Goal: Transaction & Acquisition: Book appointment/travel/reservation

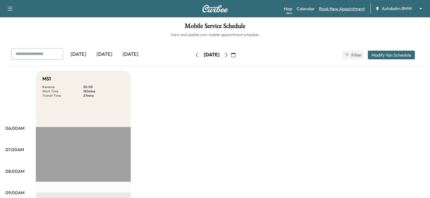
click at [324, 8] on link "Book New Appointment" at bounding box center [342, 8] width 46 height 7
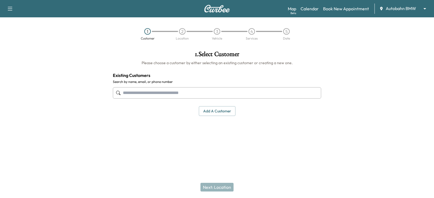
click at [133, 94] on input "text" at bounding box center [217, 92] width 208 height 11
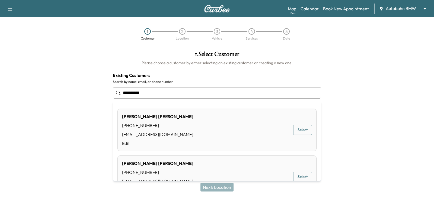
scroll to position [27, 0]
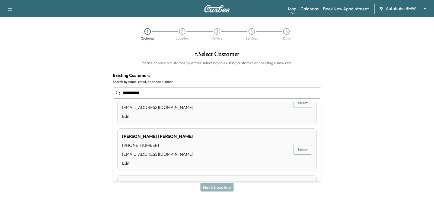
click at [295, 151] on button "Select" at bounding box center [302, 150] width 19 height 10
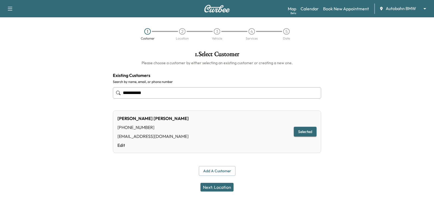
type input "**********"
click at [303, 133] on button "Selected" at bounding box center [305, 132] width 23 height 10
click at [214, 187] on button "Next: Location" at bounding box center [216, 187] width 33 height 9
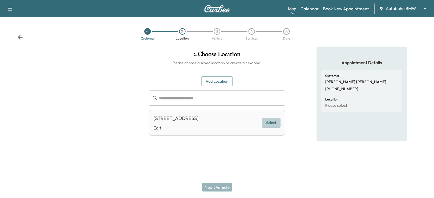
click at [270, 122] on button "Select" at bounding box center [271, 123] width 19 height 10
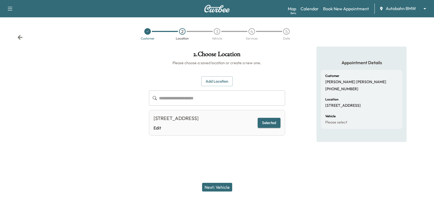
click at [211, 187] on button "Next: Vehicle" at bounding box center [217, 187] width 30 height 9
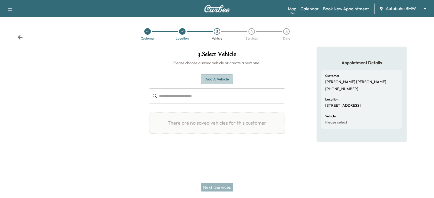
click at [217, 79] on button "Add a Vehicle" at bounding box center [217, 79] width 32 height 10
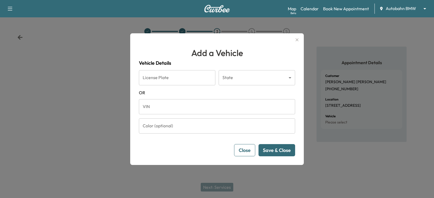
click at [337, 179] on div at bounding box center [217, 99] width 434 height 198
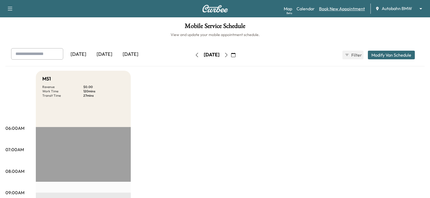
click at [332, 9] on link "Book New Appointment" at bounding box center [342, 8] width 46 height 7
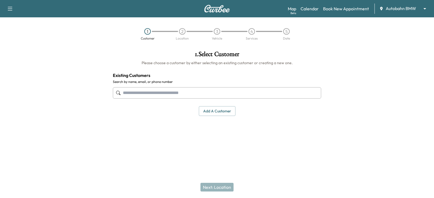
click at [140, 94] on input "text" at bounding box center [217, 92] width 208 height 11
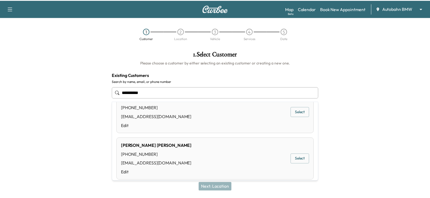
scroll to position [27, 0]
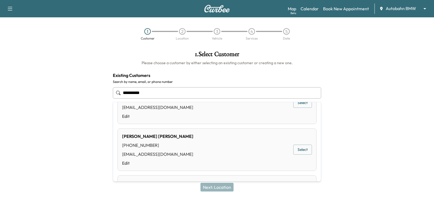
click at [300, 152] on button "Select" at bounding box center [302, 150] width 19 height 10
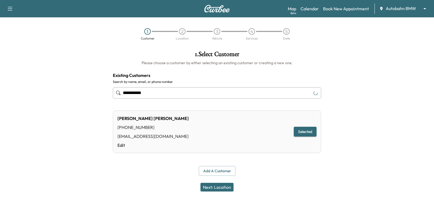
type input "**********"
click at [216, 185] on button "Next: Location" at bounding box center [216, 187] width 33 height 9
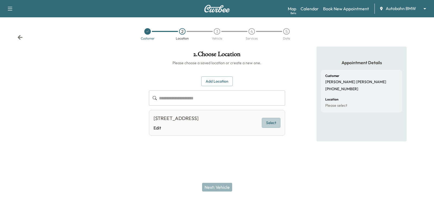
click at [274, 121] on button "Select" at bounding box center [271, 123] width 19 height 10
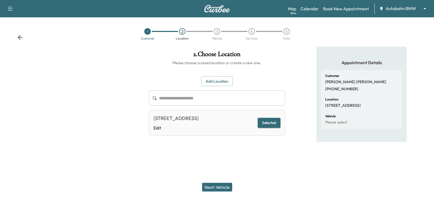
click at [264, 122] on button "Selected" at bounding box center [268, 123] width 23 height 10
click at [217, 188] on button "Next: Vehicle" at bounding box center [217, 187] width 30 height 9
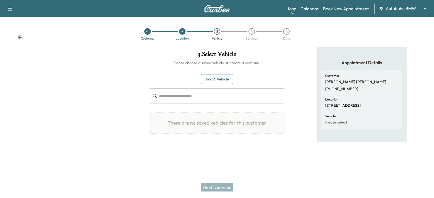
click at [162, 97] on input "text" at bounding box center [222, 95] width 126 height 15
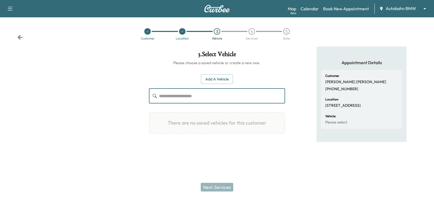
paste input "**********"
type input "**********"
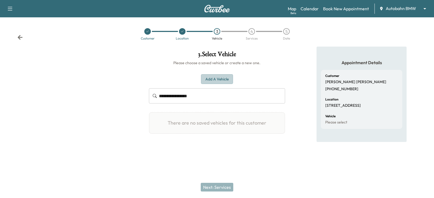
click at [218, 78] on button "Add a Vehicle" at bounding box center [217, 79] width 32 height 10
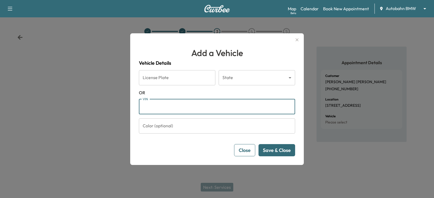
click at [152, 106] on input "VIN" at bounding box center [217, 106] width 156 height 15
paste input "**********"
type input "**********"
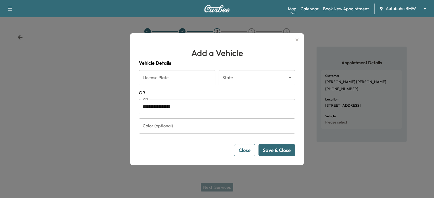
click at [272, 151] on button "Save & Close" at bounding box center [276, 150] width 37 height 12
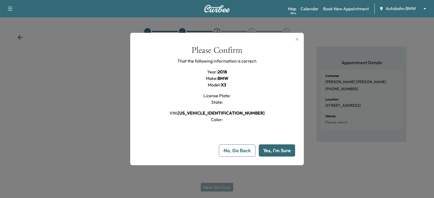
click at [272, 151] on button "Yes, I'm Sure" at bounding box center [277, 150] width 36 height 12
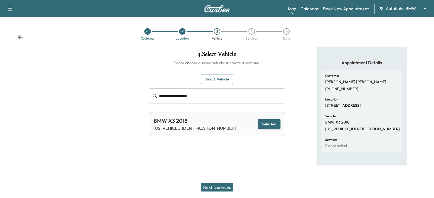
click at [205, 95] on input "**********" at bounding box center [222, 95] width 126 height 15
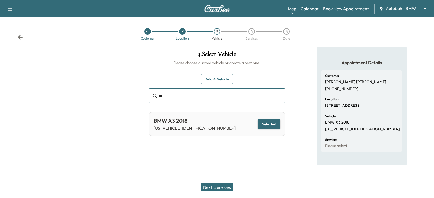
type input "*"
paste input "**********"
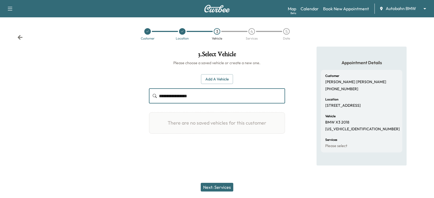
type input "**********"
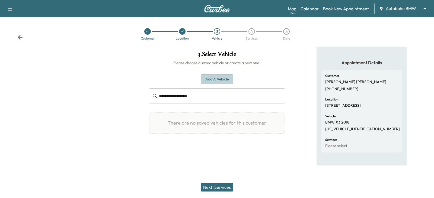
click at [214, 80] on button "Add a Vehicle" at bounding box center [217, 79] width 32 height 10
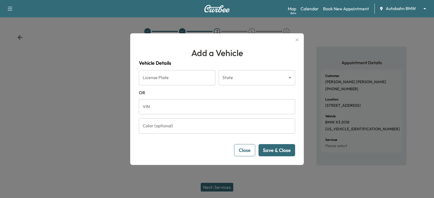
click at [147, 110] on input "VIN" at bounding box center [217, 106] width 156 height 15
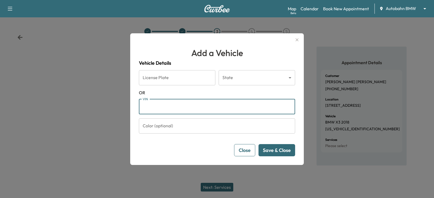
paste input "**********"
type input "**********"
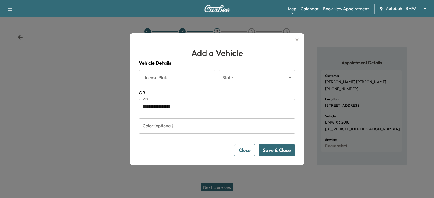
click at [267, 149] on button "Save & Close" at bounding box center [276, 150] width 37 height 12
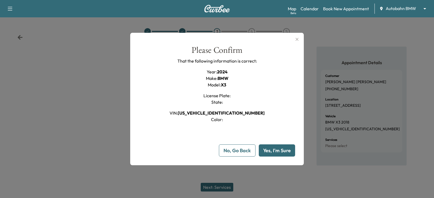
click at [273, 150] on button "Yes, I'm Sure" at bounding box center [277, 150] width 36 height 12
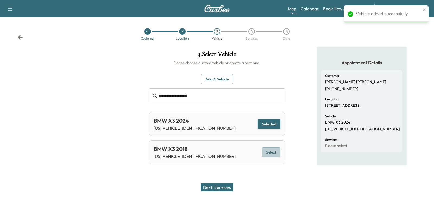
click at [273, 149] on button "Select" at bounding box center [271, 152] width 19 height 10
click at [215, 188] on button "Next: Services" at bounding box center [217, 187] width 33 height 9
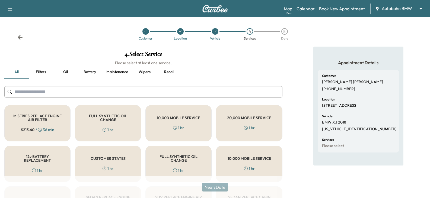
click at [103, 125] on div "FULL SYNTHETIC OIL CHANGE 1 hr" at bounding box center [108, 123] width 66 height 36
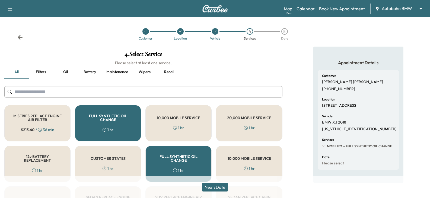
click at [213, 187] on button "Next: Date" at bounding box center [215, 187] width 26 height 9
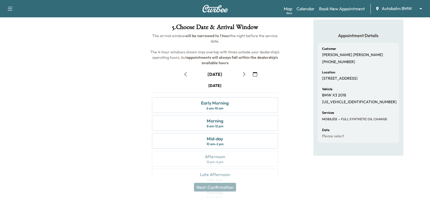
scroll to position [54, 0]
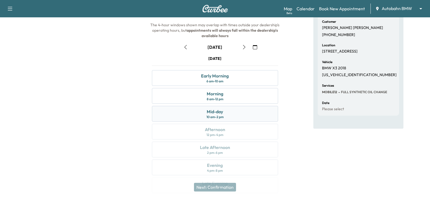
click at [211, 115] on div "10 am - 2 pm" at bounding box center [214, 117] width 17 height 4
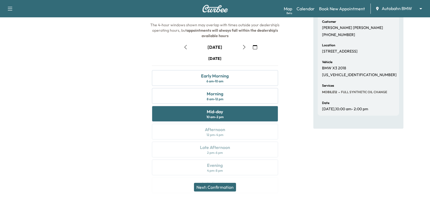
click at [214, 188] on button "Next: Confirmation" at bounding box center [215, 187] width 42 height 9
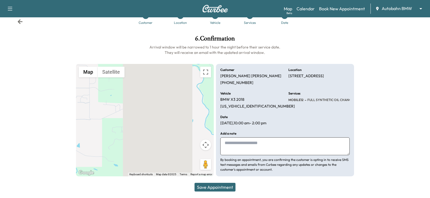
click at [215, 187] on button "Save Appointment" at bounding box center [214, 187] width 41 height 9
click at [19, 22] on icon at bounding box center [20, 21] width 5 height 5
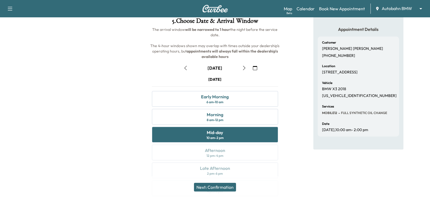
scroll to position [43, 0]
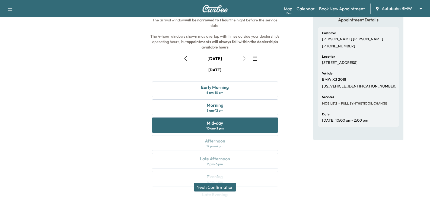
click at [185, 58] on icon "button" at bounding box center [185, 58] width 4 height 4
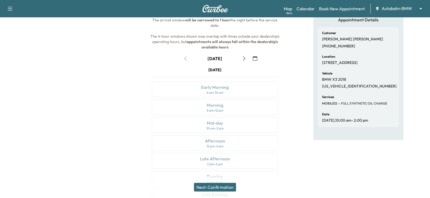
click at [184, 60] on div "September 23" at bounding box center [215, 58] width 68 height 9
click at [186, 59] on div "September 23" at bounding box center [215, 58] width 68 height 9
click at [335, 4] on div "Map Beta Calendar Book New Appointment Autobahn BMW ******** ​" at bounding box center [355, 9] width 142 height 10
click at [342, 9] on link "Book New Appointment" at bounding box center [342, 8] width 46 height 7
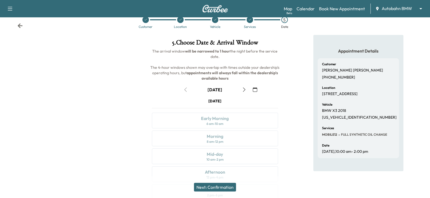
scroll to position [0, 0]
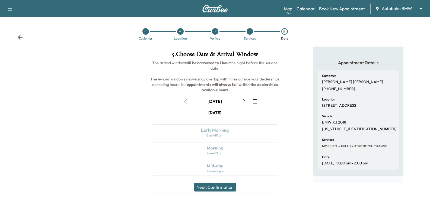
click at [18, 37] on icon at bounding box center [20, 37] width 5 height 5
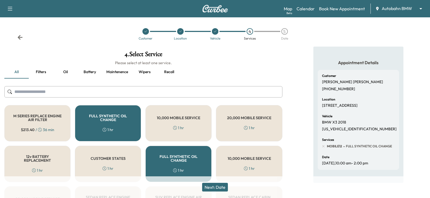
scroll to position [27, 0]
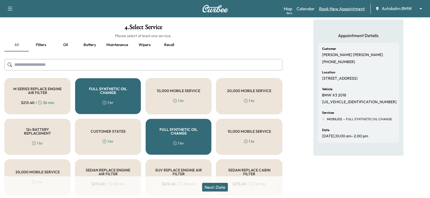
click at [338, 10] on link "Book New Appointment" at bounding box center [342, 8] width 46 height 7
click at [338, 6] on link "Book New Appointment" at bounding box center [342, 8] width 46 height 7
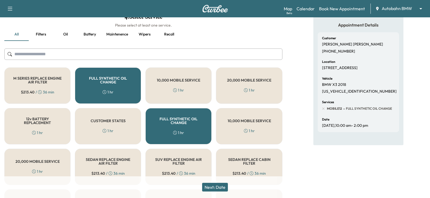
scroll to position [54, 0]
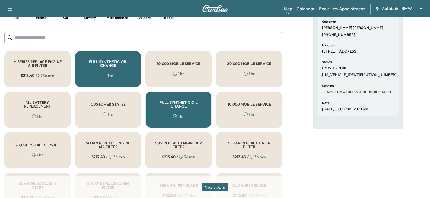
click at [215, 188] on button "Next: Date" at bounding box center [215, 187] width 26 height 9
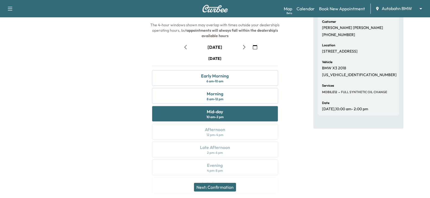
click at [220, 187] on button "Next: Confirmation" at bounding box center [215, 187] width 42 height 9
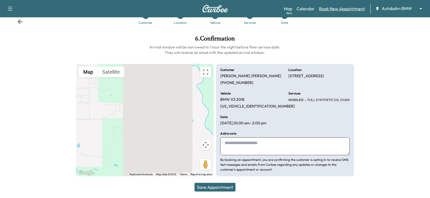
click at [333, 8] on link "Book New Appointment" at bounding box center [342, 8] width 46 height 7
click at [21, 21] on icon at bounding box center [20, 21] width 5 height 5
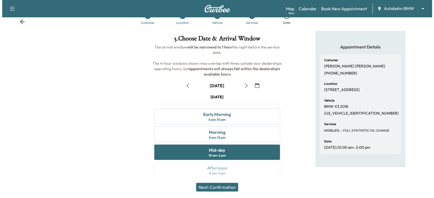
scroll to position [0, 0]
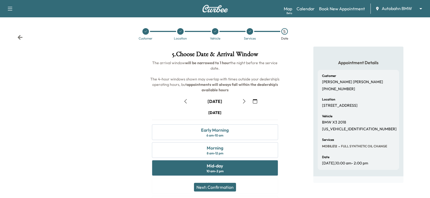
click at [420, 7] on body "Support Log Out Map Beta Calendar Book New Appointment Autobahn BMW ******** ​ …" at bounding box center [215, 99] width 430 height 198
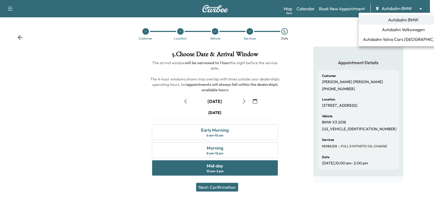
click at [431, 80] on div at bounding box center [217, 99] width 434 height 198
click at [421, 7] on body "Support Log Out Map Beta Calendar Book New Appointment Autobahn BMW ******** ​ …" at bounding box center [217, 99] width 434 height 198
click at [399, 30] on span "Autobahn Volkswagen" at bounding box center [403, 29] width 43 height 7
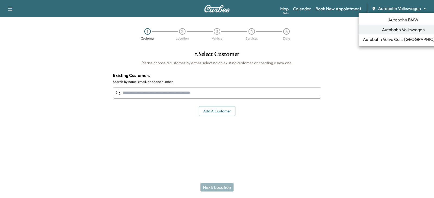
click at [425, 7] on body "Support Log Out Map Beta Calendar Book New Appointment Autobahn Volkswagen ****…" at bounding box center [217, 99] width 434 height 198
click at [395, 17] on span "Autobahn BMW" at bounding box center [403, 20] width 30 height 7
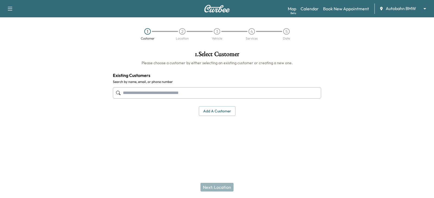
click at [137, 93] on input "text" at bounding box center [217, 92] width 208 height 11
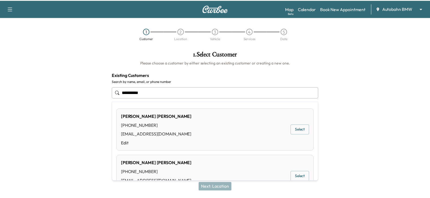
scroll to position [27, 0]
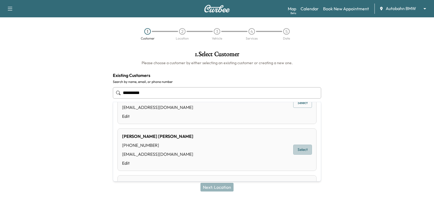
click at [296, 152] on button "Select" at bounding box center [302, 150] width 19 height 10
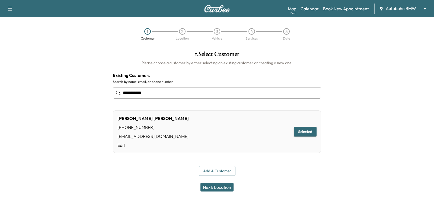
type input "**********"
click at [302, 129] on button "Selected" at bounding box center [305, 132] width 23 height 10
click at [214, 188] on button "Next: Location" at bounding box center [216, 187] width 33 height 9
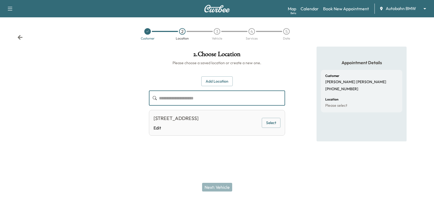
click at [172, 97] on input "text" at bounding box center [222, 98] width 126 height 15
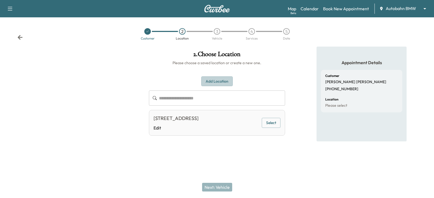
click at [219, 83] on button "Add Location" at bounding box center [216, 81] width 31 height 10
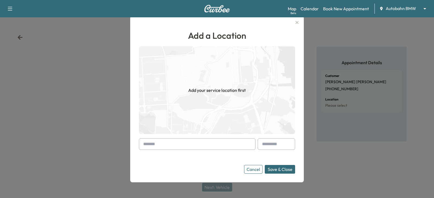
click at [148, 143] on input "text" at bounding box center [197, 143] width 117 height 11
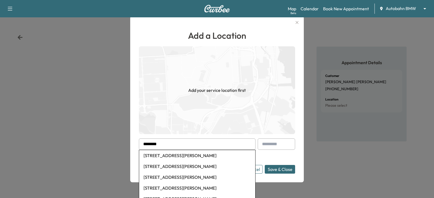
click at [179, 156] on li "995 Bailey Ranch Road, Aledo, TX, USA" at bounding box center [197, 155] width 116 height 11
type input "**********"
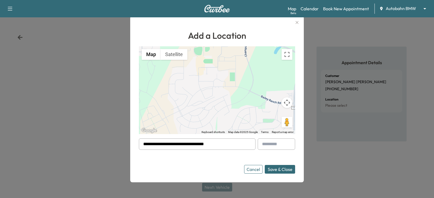
click at [277, 169] on button "Save & Close" at bounding box center [280, 169] width 30 height 9
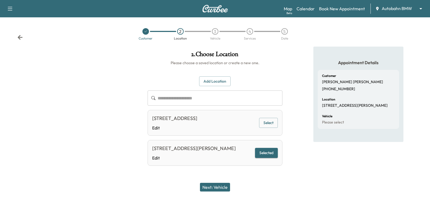
click at [215, 188] on button "Next: Vehicle" at bounding box center [215, 187] width 30 height 9
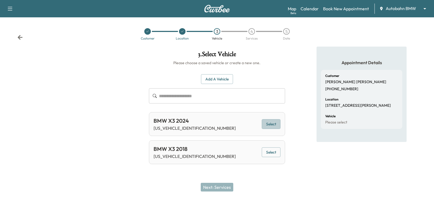
click at [271, 122] on button "Select" at bounding box center [271, 124] width 19 height 10
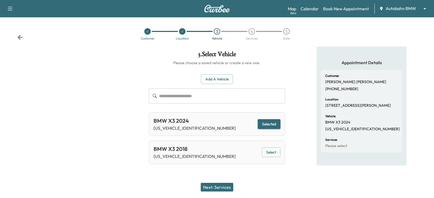
click at [210, 187] on button "Next: Services" at bounding box center [217, 187] width 33 height 9
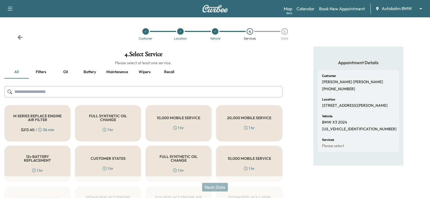
click at [109, 119] on h5 "FULL SYNTHETIC OIL CHANGE" at bounding box center [108, 118] width 48 height 8
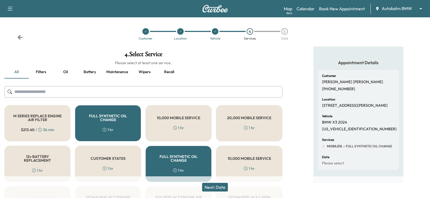
click at [216, 188] on button "Next: Date" at bounding box center [215, 187] width 26 height 9
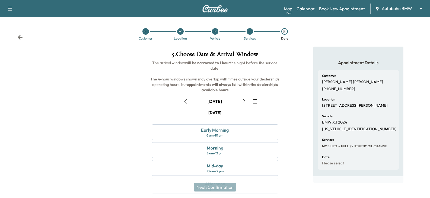
click at [243, 100] on icon "button" at bounding box center [244, 101] width 4 height 4
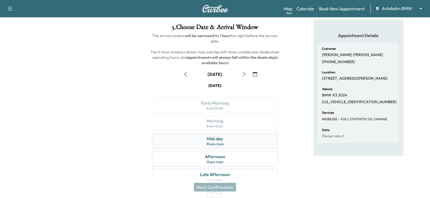
click at [220, 140] on div "Mid-day" at bounding box center [215, 139] width 16 height 7
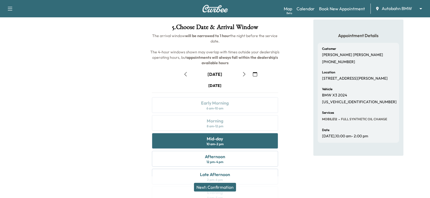
click at [218, 186] on button "Next: Confirmation" at bounding box center [215, 187] width 42 height 9
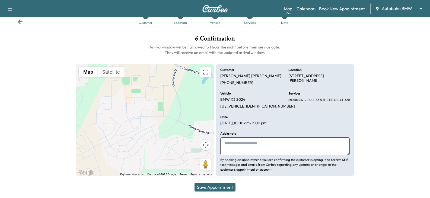
click at [213, 187] on button "Save Appointment" at bounding box center [214, 187] width 41 height 9
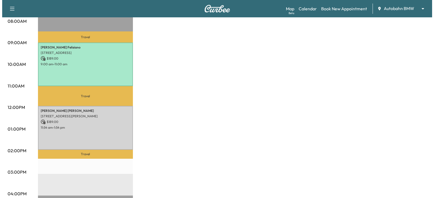
scroll to position [163, 0]
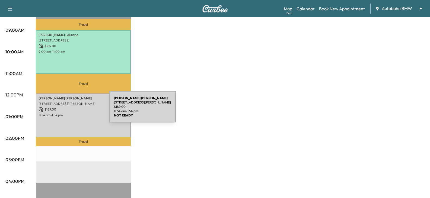
click at [69, 110] on p "$ 189.00" at bounding box center [82, 109] width 89 height 5
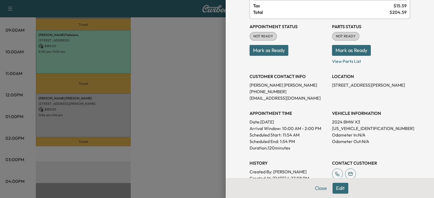
scroll to position [54, 0]
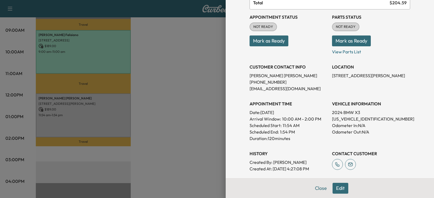
click at [338, 191] on button "Edit" at bounding box center [340, 188] width 16 height 11
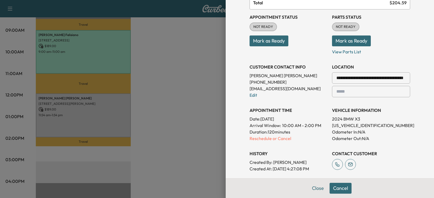
click at [340, 91] on input "text" at bounding box center [371, 91] width 78 height 11
click at [351, 92] on input "text" at bounding box center [371, 91] width 78 height 11
click at [250, 95] on link "Edit" at bounding box center [253, 94] width 8 height 5
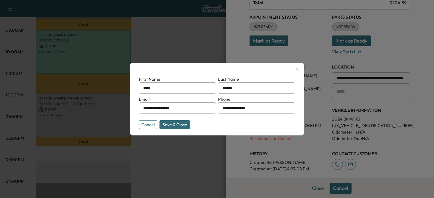
click at [252, 109] on input "**********" at bounding box center [256, 107] width 77 height 11
type input "**********"
click at [176, 124] on button "Save & Close" at bounding box center [174, 124] width 30 height 9
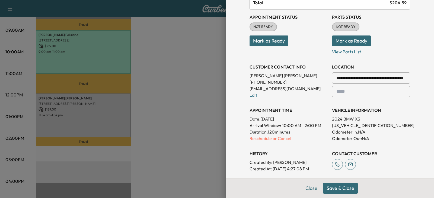
click at [332, 189] on button "Save & Close" at bounding box center [340, 188] width 35 height 11
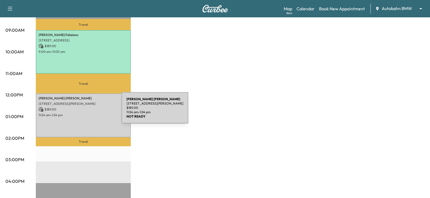
click at [81, 111] on div "Paul Taylor 995 Bailey Ranch Rd, Aledo, TX 76008, USA $ 189.00 11:54 am - 1:54 …" at bounding box center [83, 116] width 95 height 44
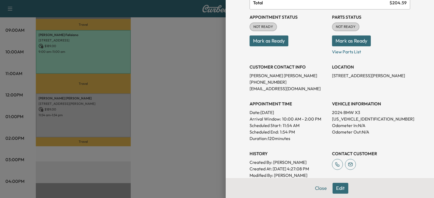
click at [336, 187] on button "Edit" at bounding box center [340, 188] width 16 height 11
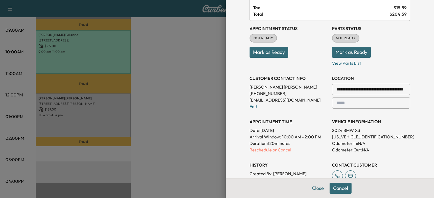
scroll to position [66, 0]
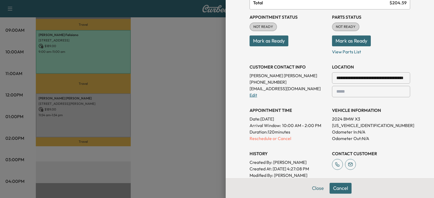
click at [249, 92] on link "Edit" at bounding box center [253, 94] width 8 height 5
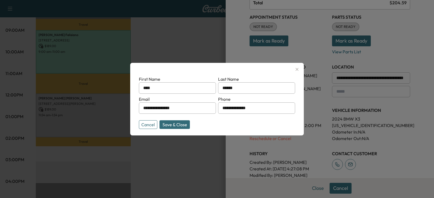
click at [157, 89] on input "****" at bounding box center [177, 87] width 77 height 11
type input "*"
type input "*****"
click at [181, 108] on input "**********" at bounding box center [177, 107] width 77 height 11
type input "*"
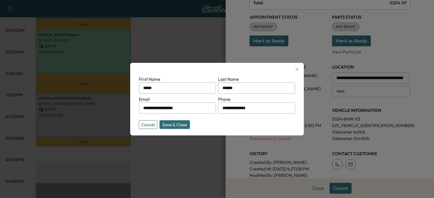
type input "**********"
click at [176, 124] on button "Save & Close" at bounding box center [174, 124] width 30 height 9
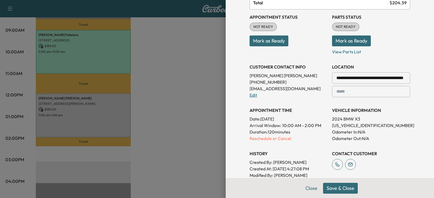
click at [249, 95] on link "Edit" at bounding box center [253, 94] width 8 height 5
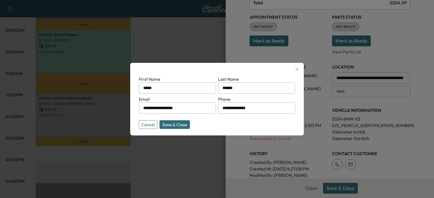
click at [157, 88] on input "*****" at bounding box center [177, 87] width 77 height 11
type input "*****"
click at [181, 123] on button "Save & Close" at bounding box center [174, 124] width 30 height 9
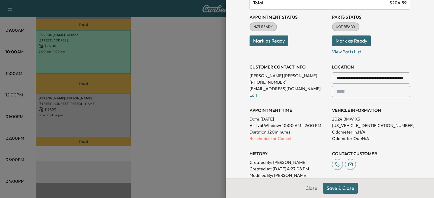
click at [336, 188] on button "Save & Close" at bounding box center [340, 188] width 35 height 11
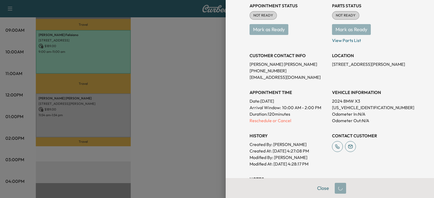
scroll to position [54, 0]
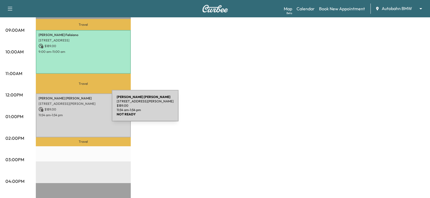
click at [71, 109] on p "$ 189.00" at bounding box center [82, 109] width 89 height 5
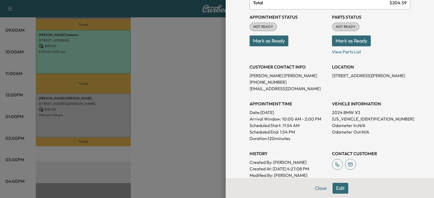
scroll to position [81, 0]
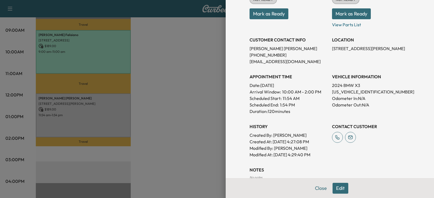
click at [336, 187] on button "Edit" at bounding box center [340, 188] width 16 height 11
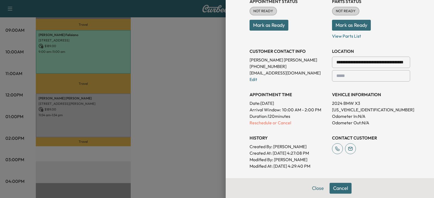
scroll to position [93, 0]
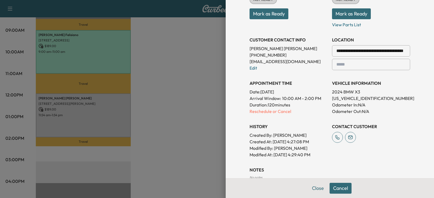
click at [268, 62] on p "DIANETALYOR@ME.COM" at bounding box center [288, 61] width 78 height 7
click at [250, 66] on link "Edit" at bounding box center [253, 67] width 8 height 5
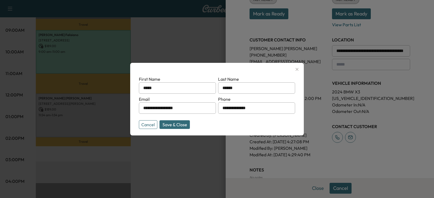
click at [195, 108] on input "**********" at bounding box center [177, 107] width 77 height 11
type input "*"
type input "**********"
click at [176, 124] on button "Save & Close" at bounding box center [174, 124] width 30 height 9
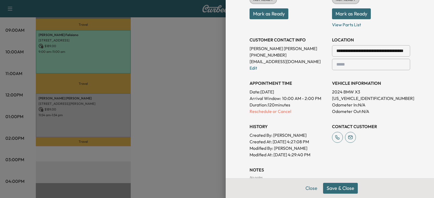
click at [334, 188] on button "Save & Close" at bounding box center [340, 188] width 35 height 11
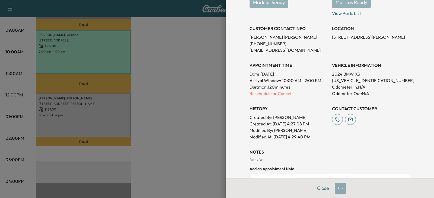
scroll to position [81, 0]
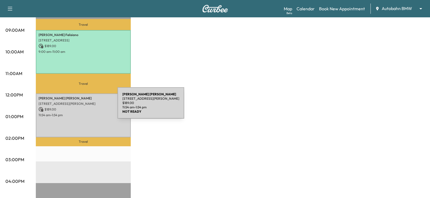
click at [77, 107] on p "$ 189.00" at bounding box center [82, 109] width 89 height 5
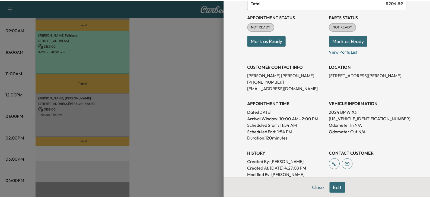
scroll to position [0, 0]
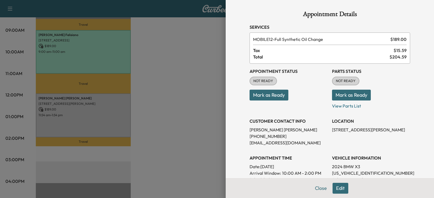
click at [170, 78] on div at bounding box center [217, 99] width 434 height 198
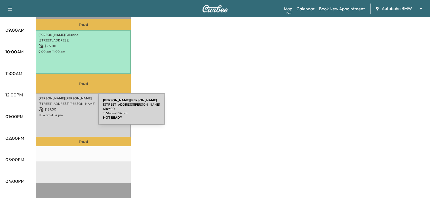
click at [57, 113] on p "11:54 am - 1:54 pm" at bounding box center [82, 115] width 89 height 4
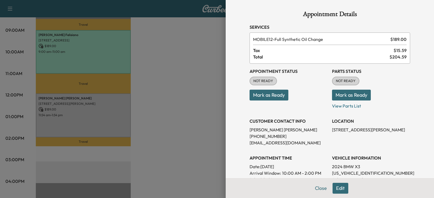
click at [174, 99] on div at bounding box center [217, 99] width 434 height 198
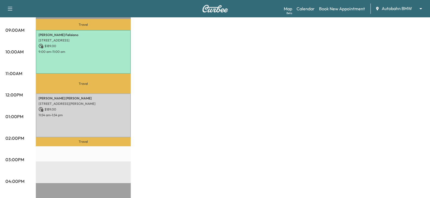
scroll to position [16, 0]
